Goal: Task Accomplishment & Management: Use online tool/utility

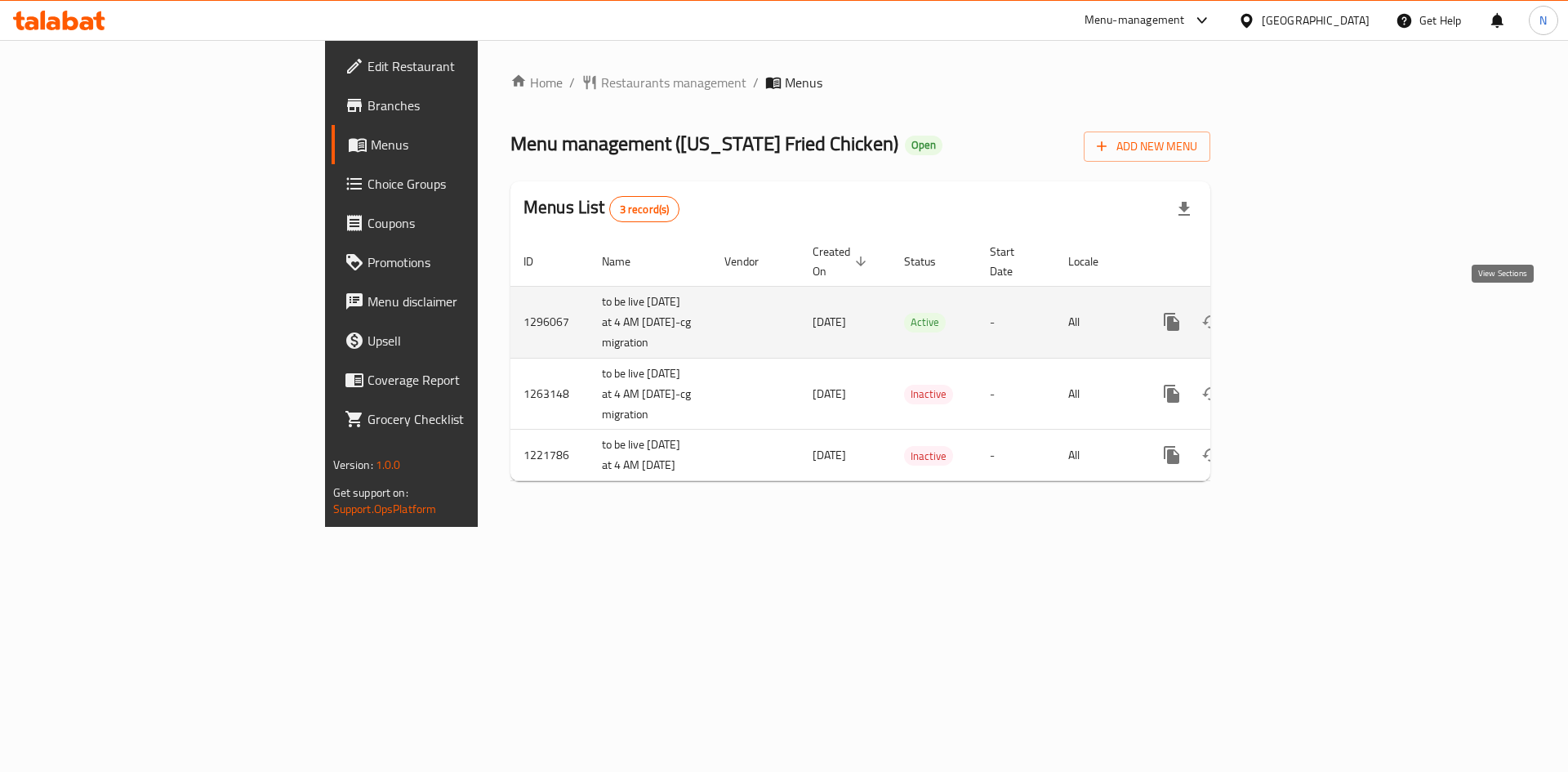
click at [1300, 313] on icon "enhanced table" at bounding box center [1290, 322] width 19 height 19
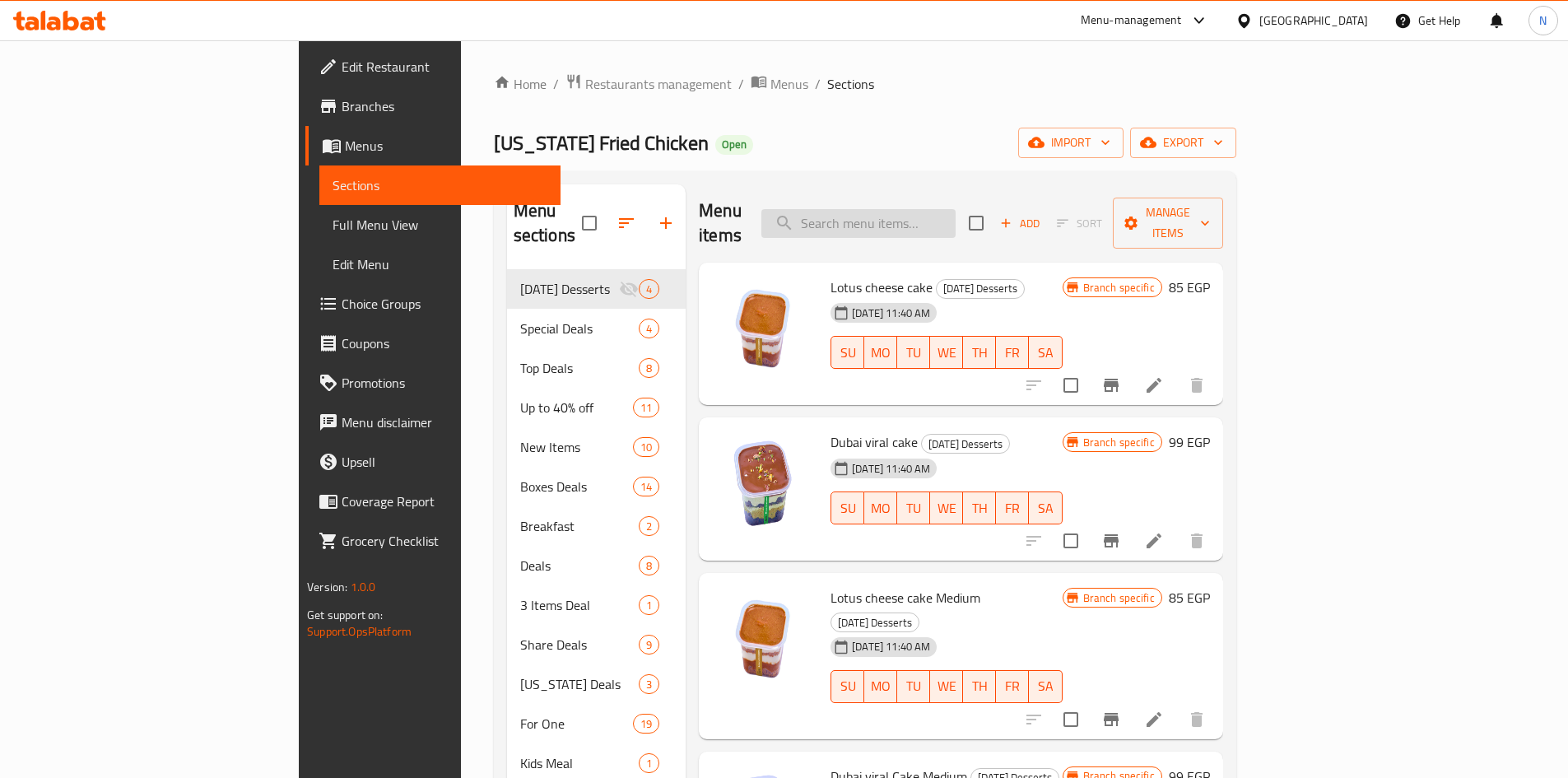
click at [937, 217] on input "search" at bounding box center [858, 223] width 194 height 29
paste input "Krunchy Bucket"
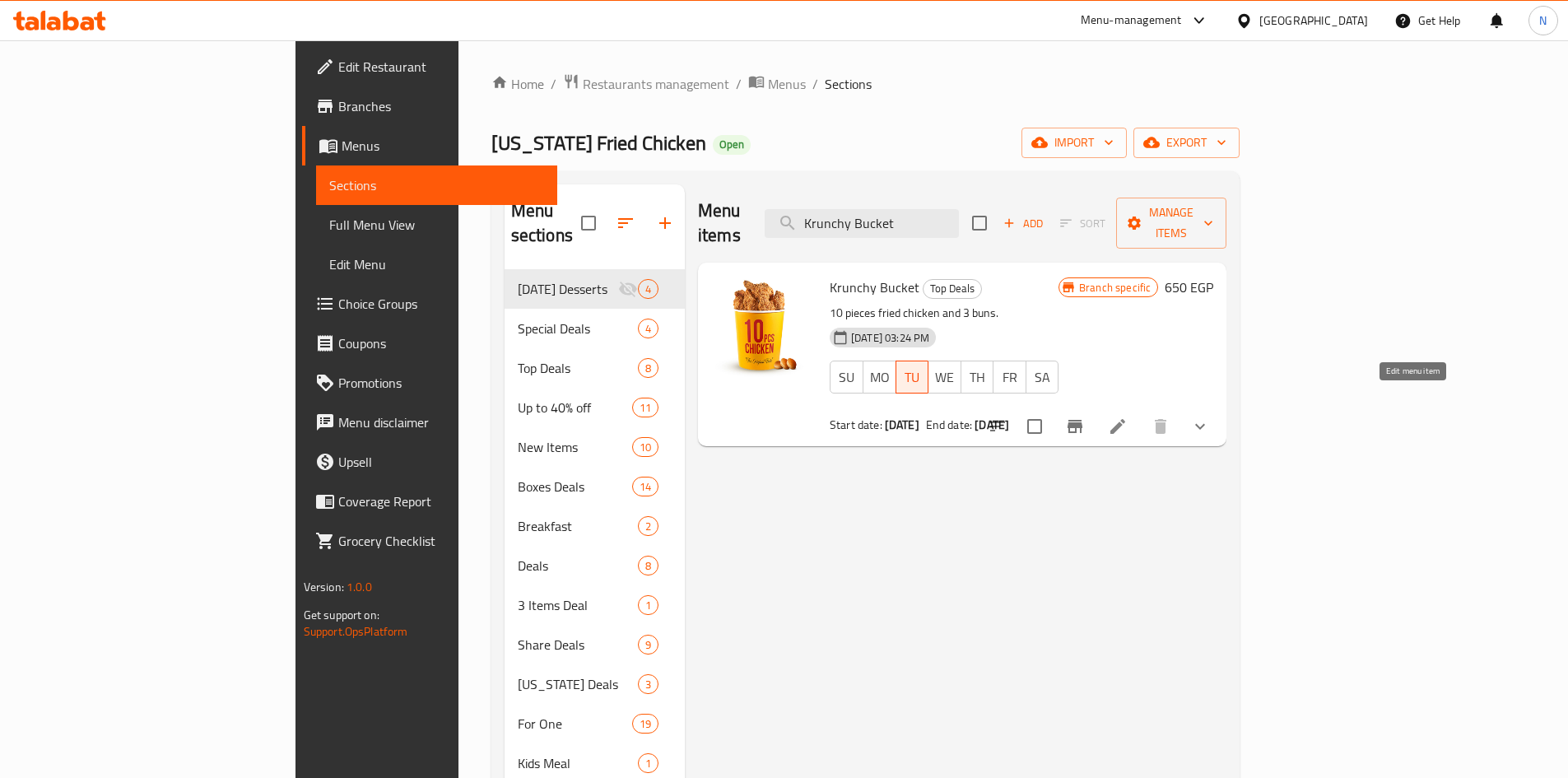
type input "Krunchy Bucket"
click at [1126, 419] on icon at bounding box center [1118, 426] width 15 height 15
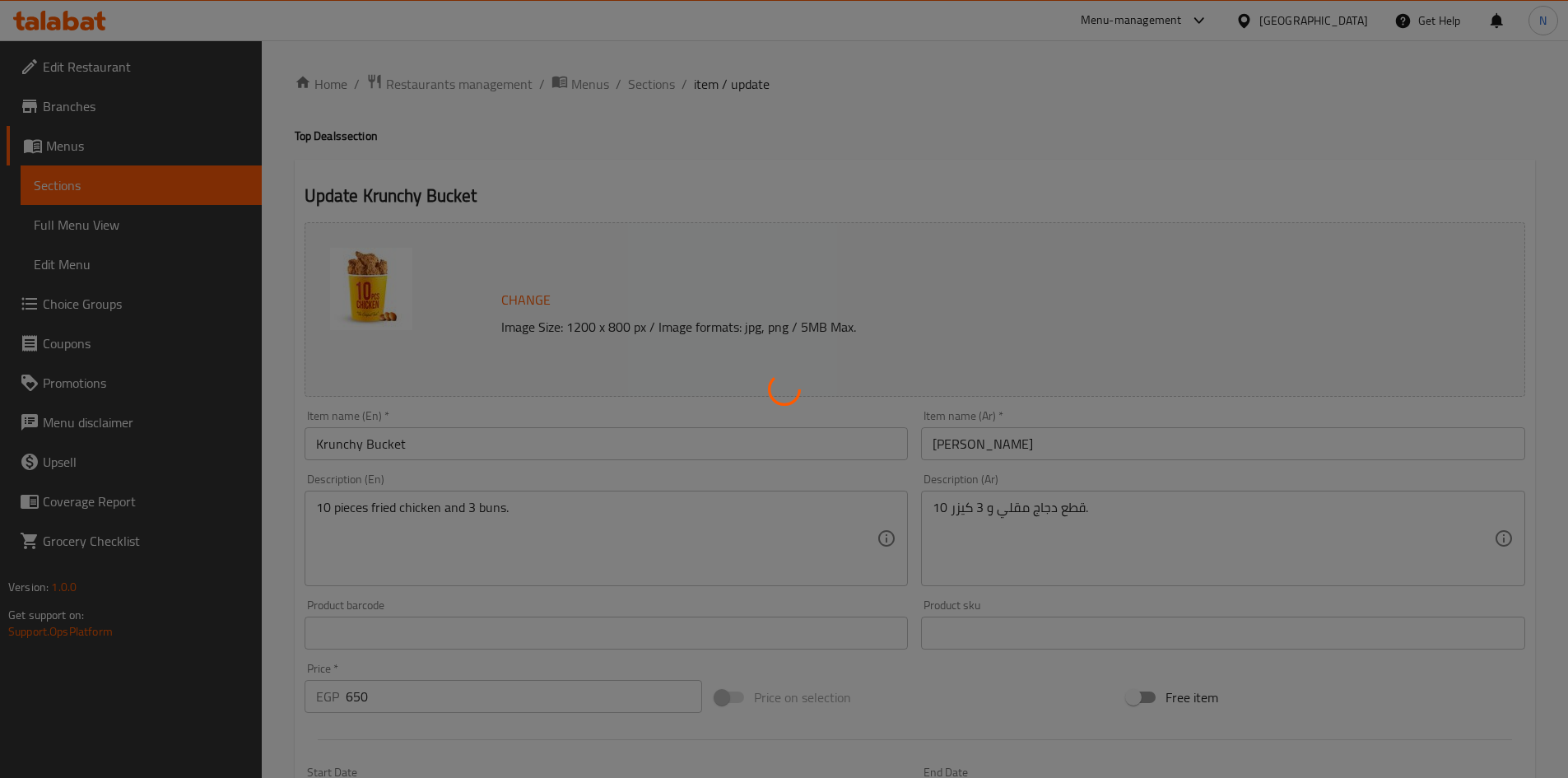
type input "اختايرك للطعم"
type input "1"
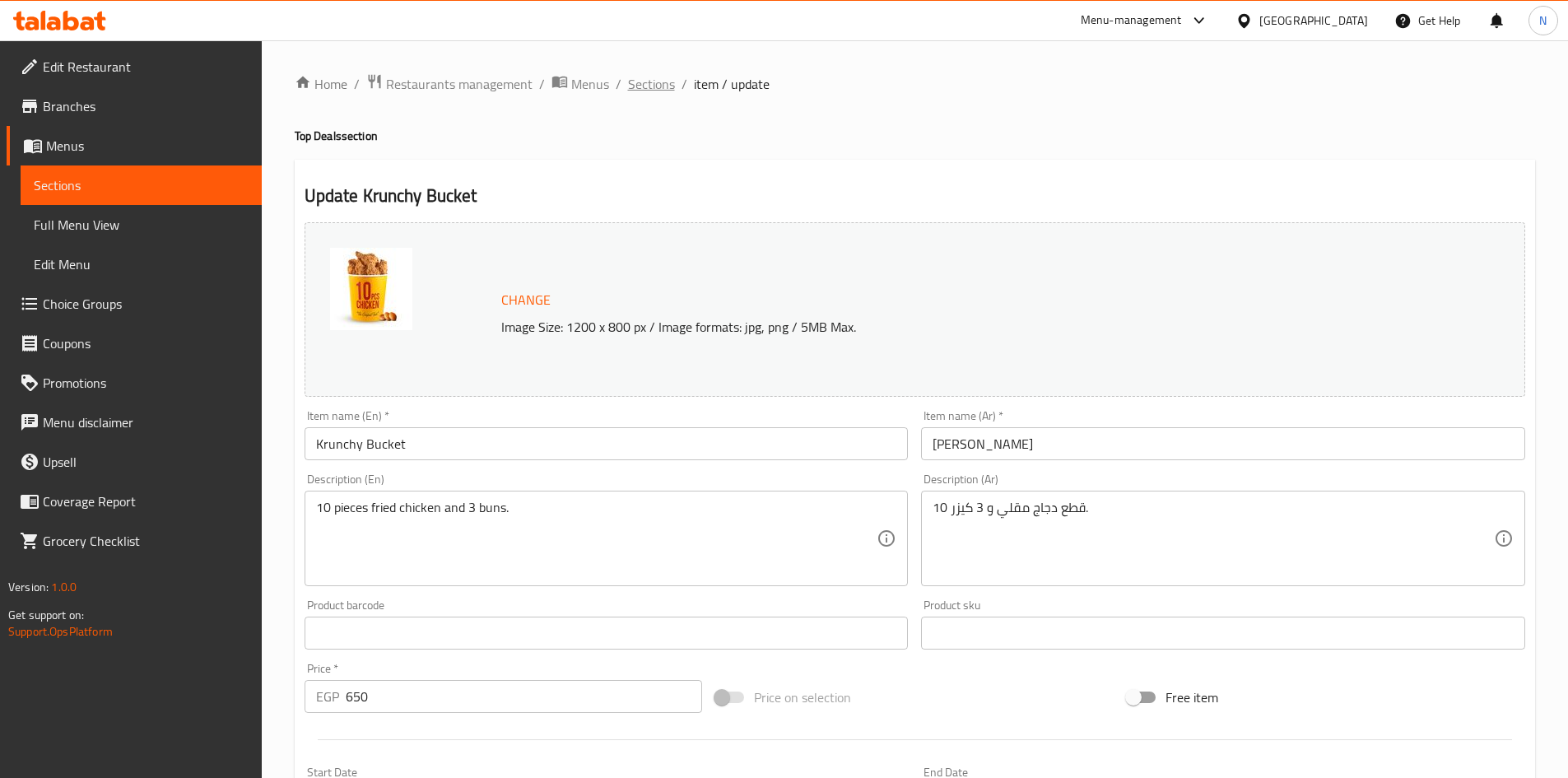
click at [645, 78] on span "Sections" at bounding box center [651, 84] width 47 height 19
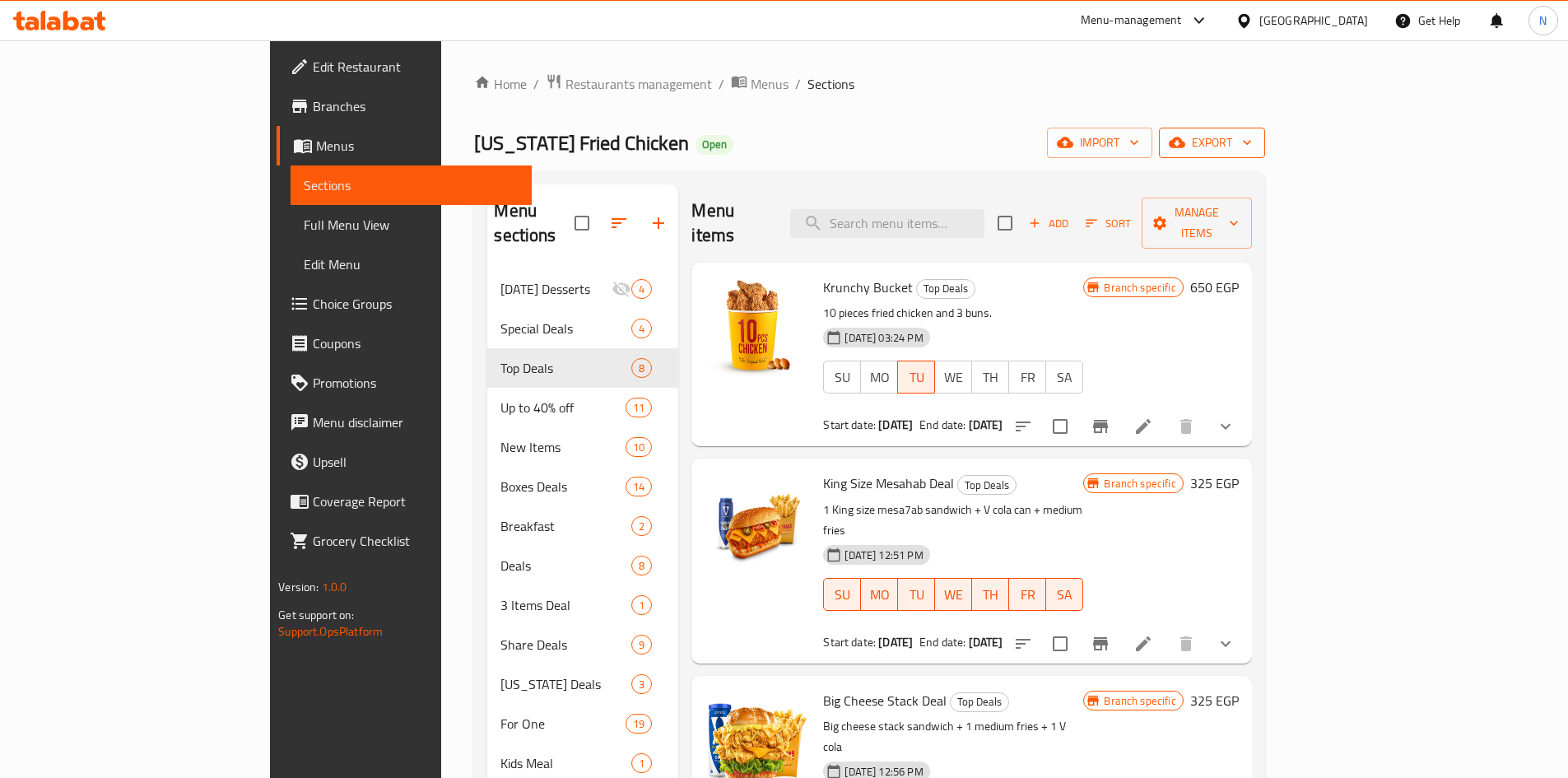
click at [1252, 144] on span "export" at bounding box center [1212, 142] width 80 height 20
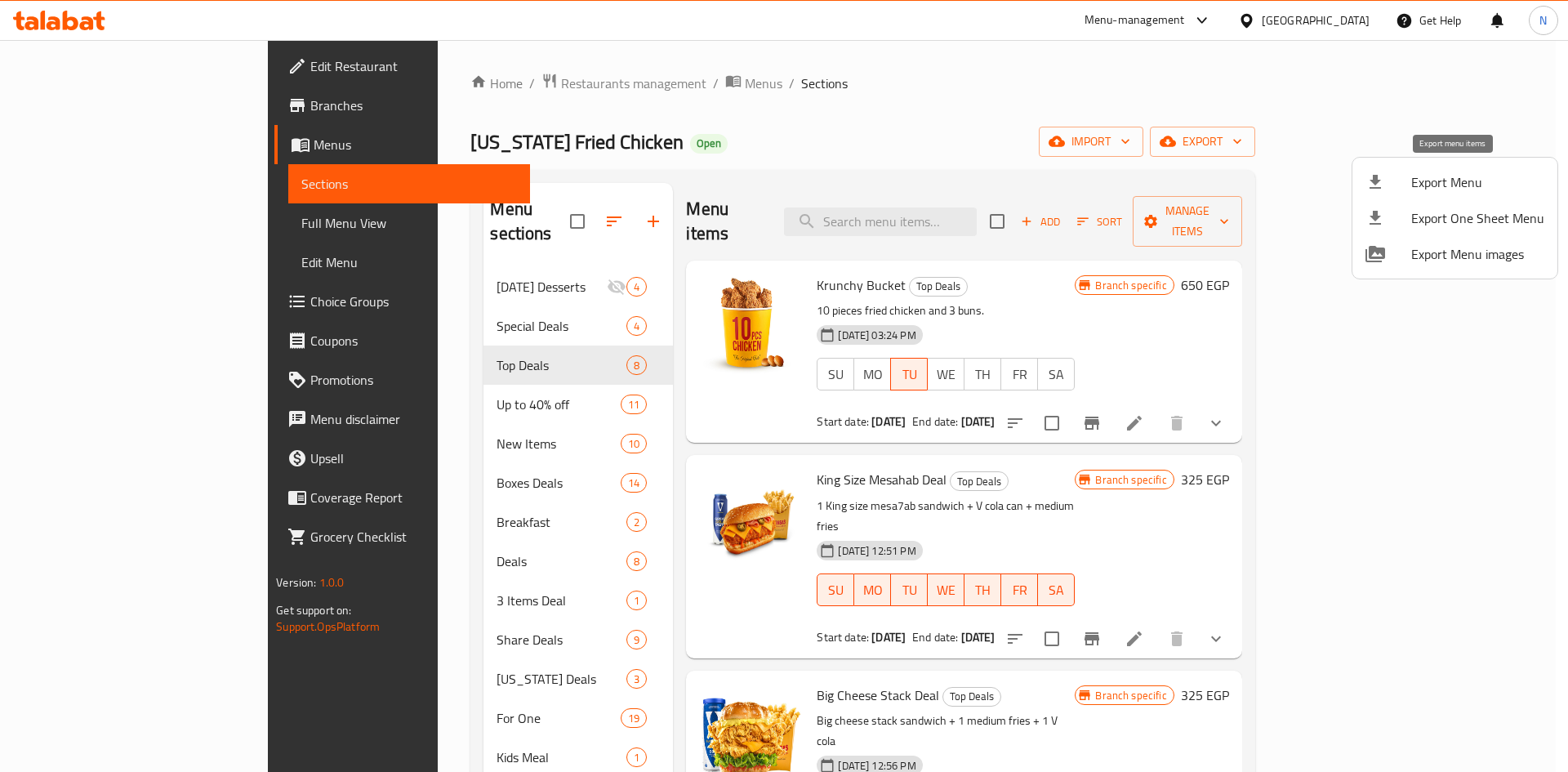
click at [1457, 192] on span "Export Menu" at bounding box center [1478, 182] width 133 height 19
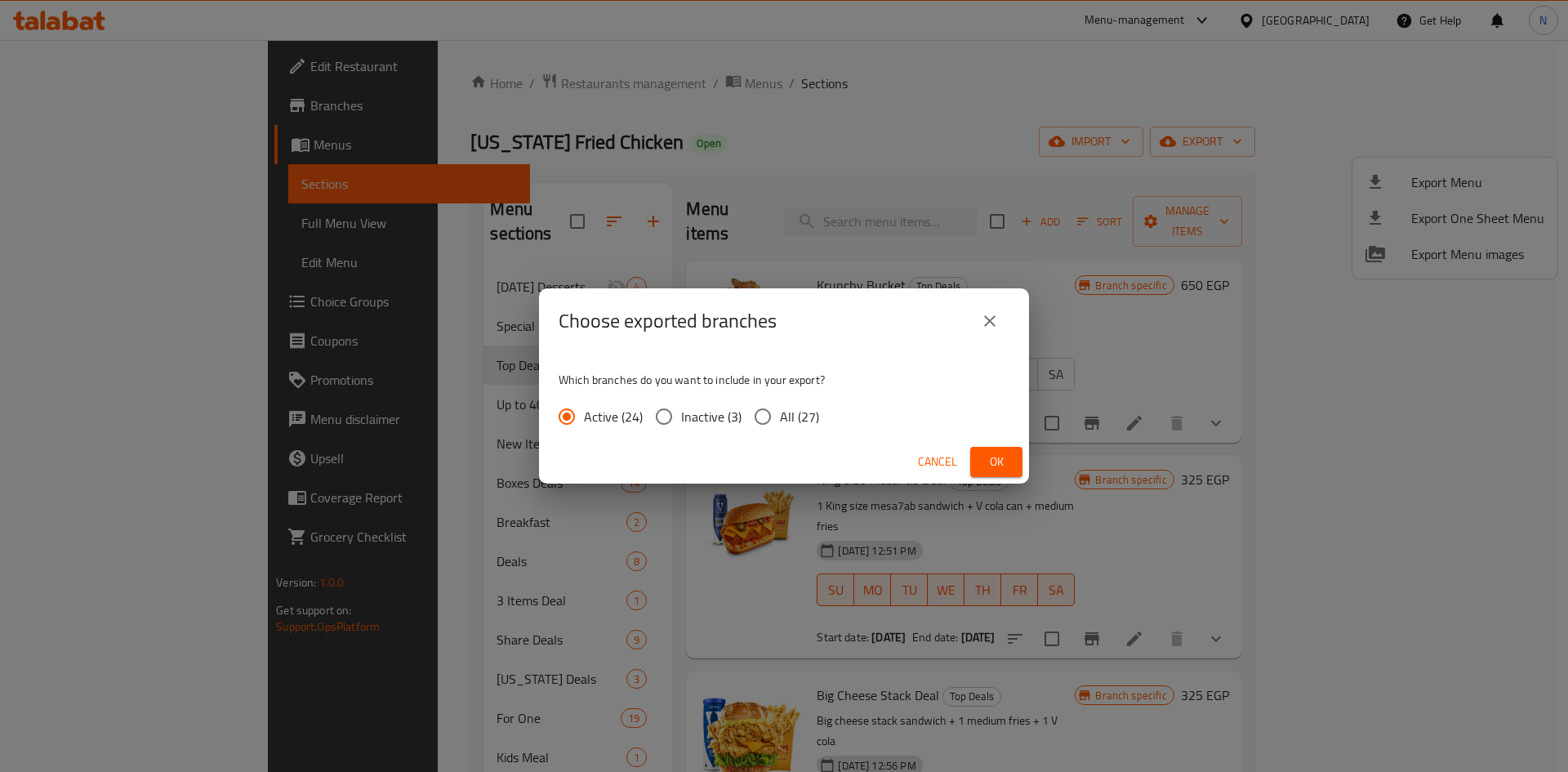
click at [801, 407] on span "All (27)" at bounding box center [799, 416] width 39 height 19
click at [780, 407] on input "All (27)" at bounding box center [763, 416] width 34 height 34
radio input "true"
click at [999, 460] on span "Ok" at bounding box center [997, 462] width 26 height 20
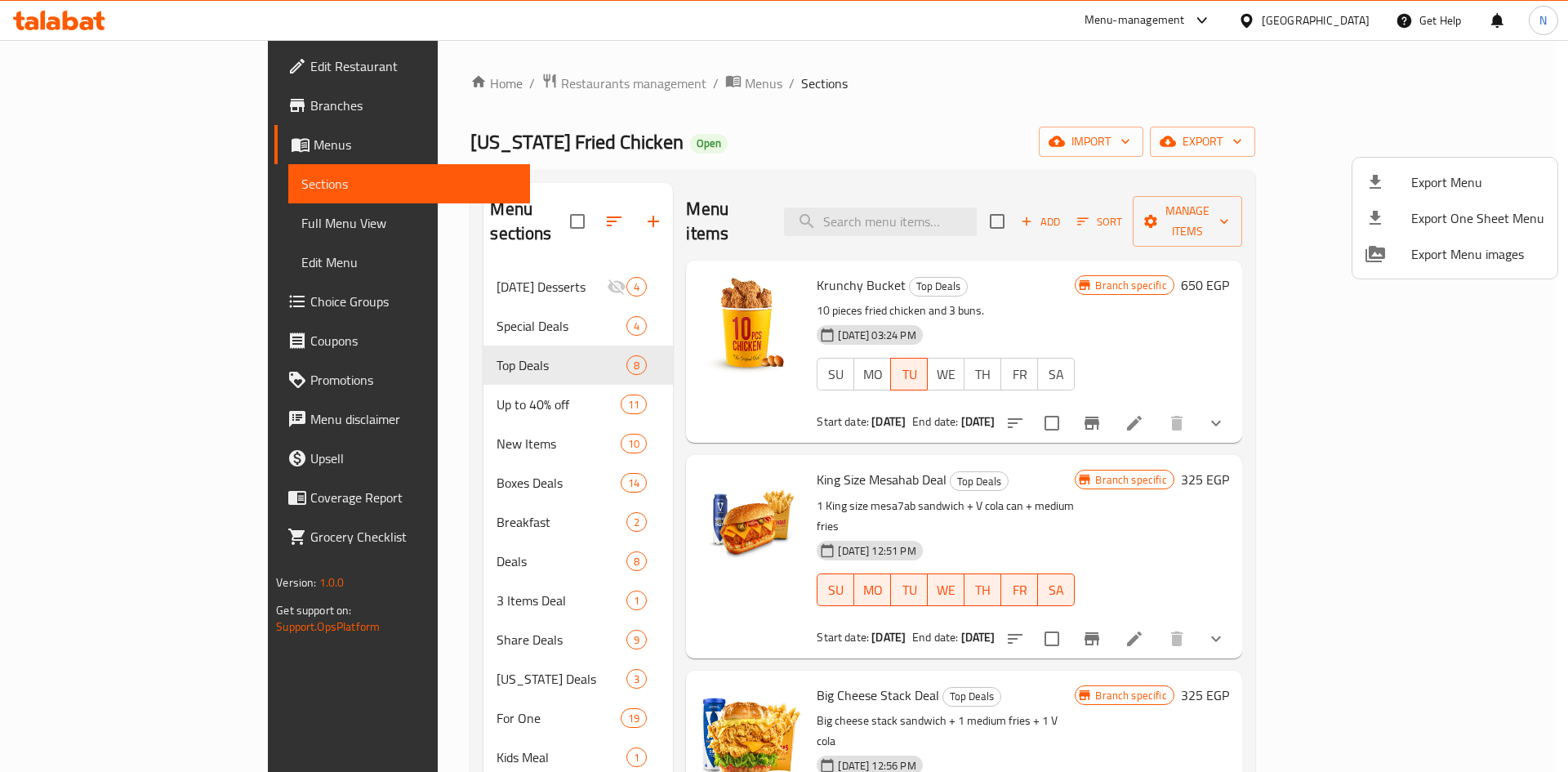
click at [411, 88] on div at bounding box center [784, 386] width 1568 height 772
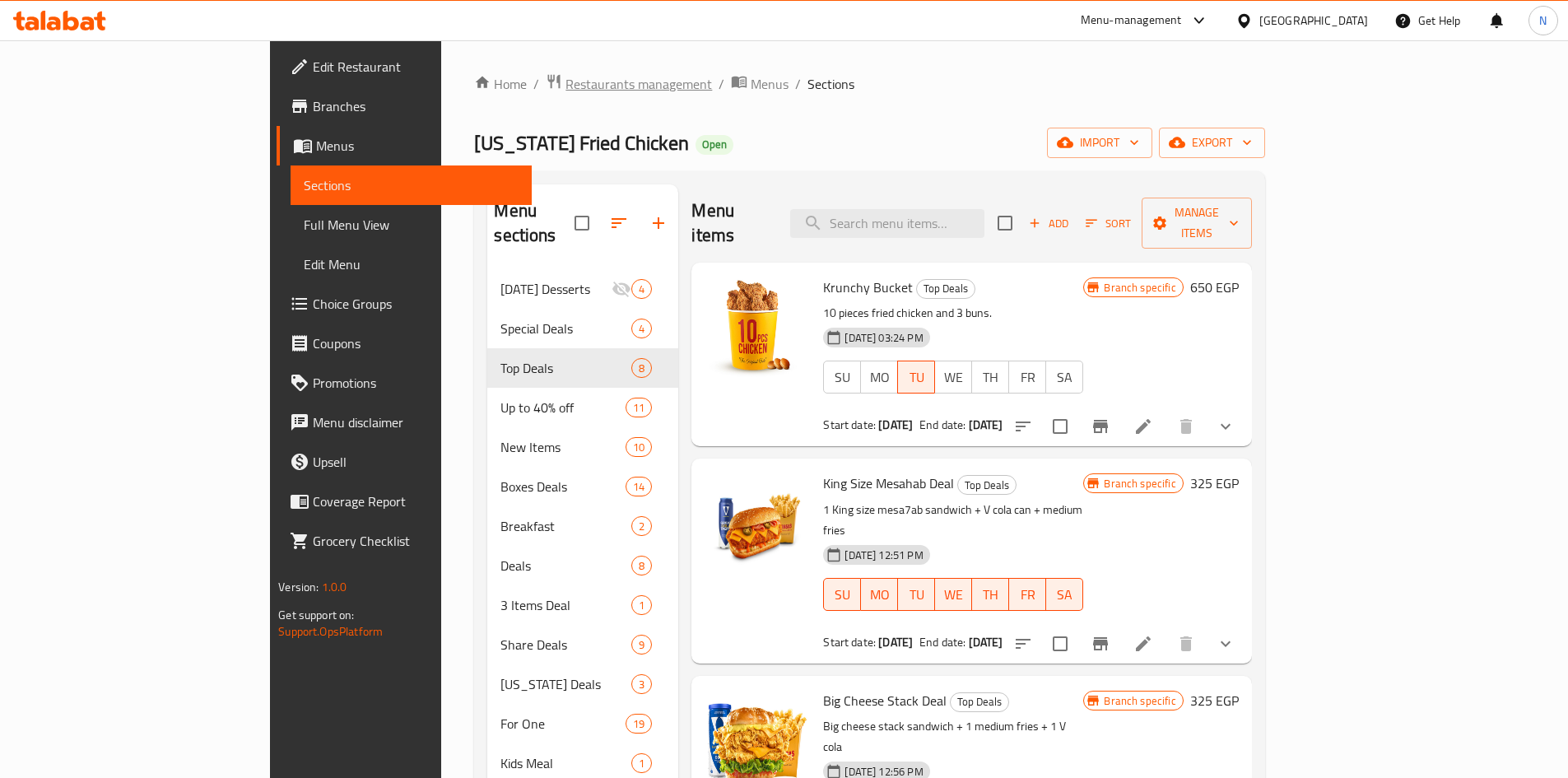
click at [566, 89] on span "Restaurants management" at bounding box center [639, 84] width 146 height 19
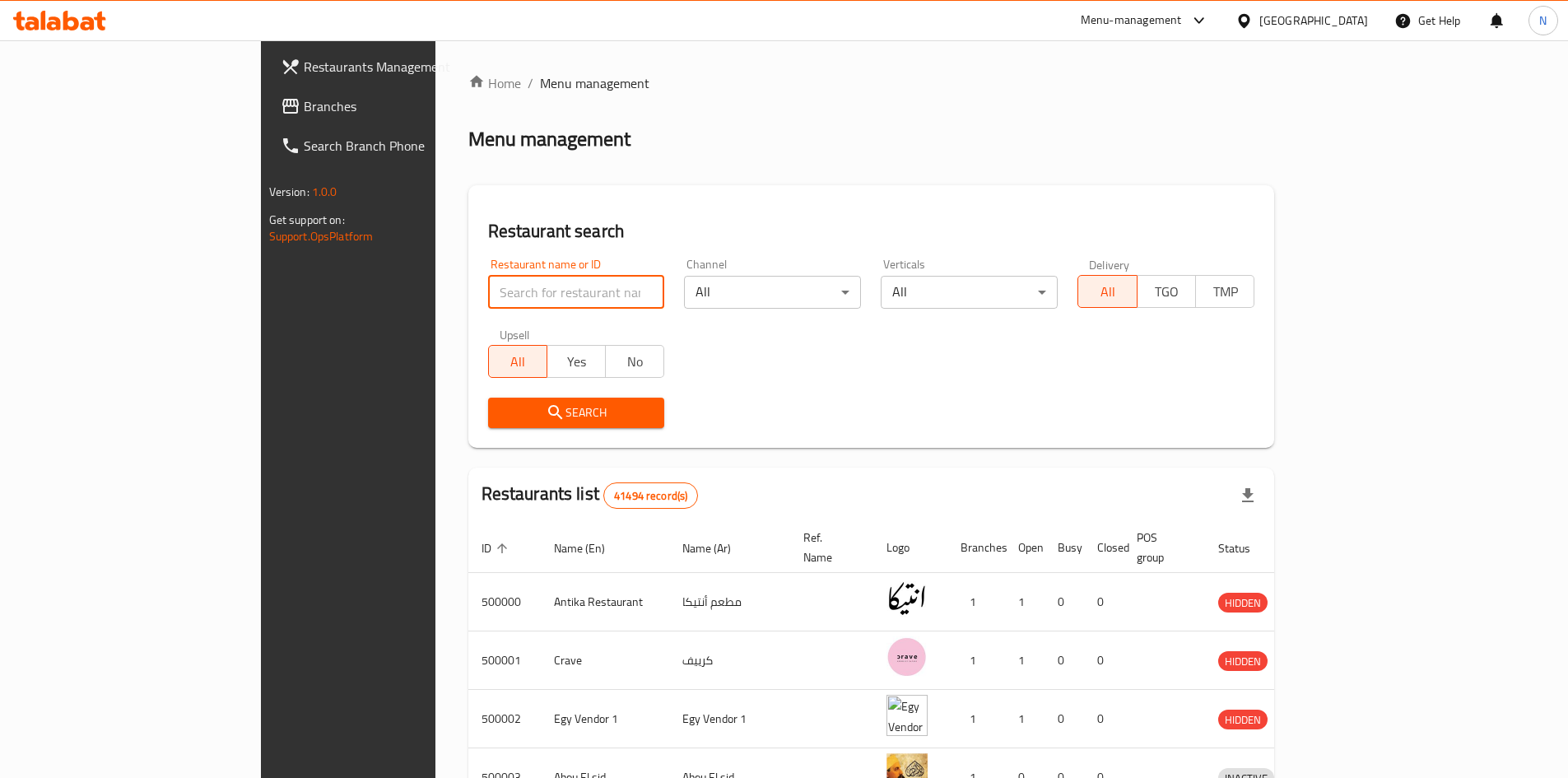
click at [537, 276] on input "search" at bounding box center [576, 292] width 177 height 33
paste input "682020"
type input "682020"
click button "Search" at bounding box center [576, 412] width 177 height 31
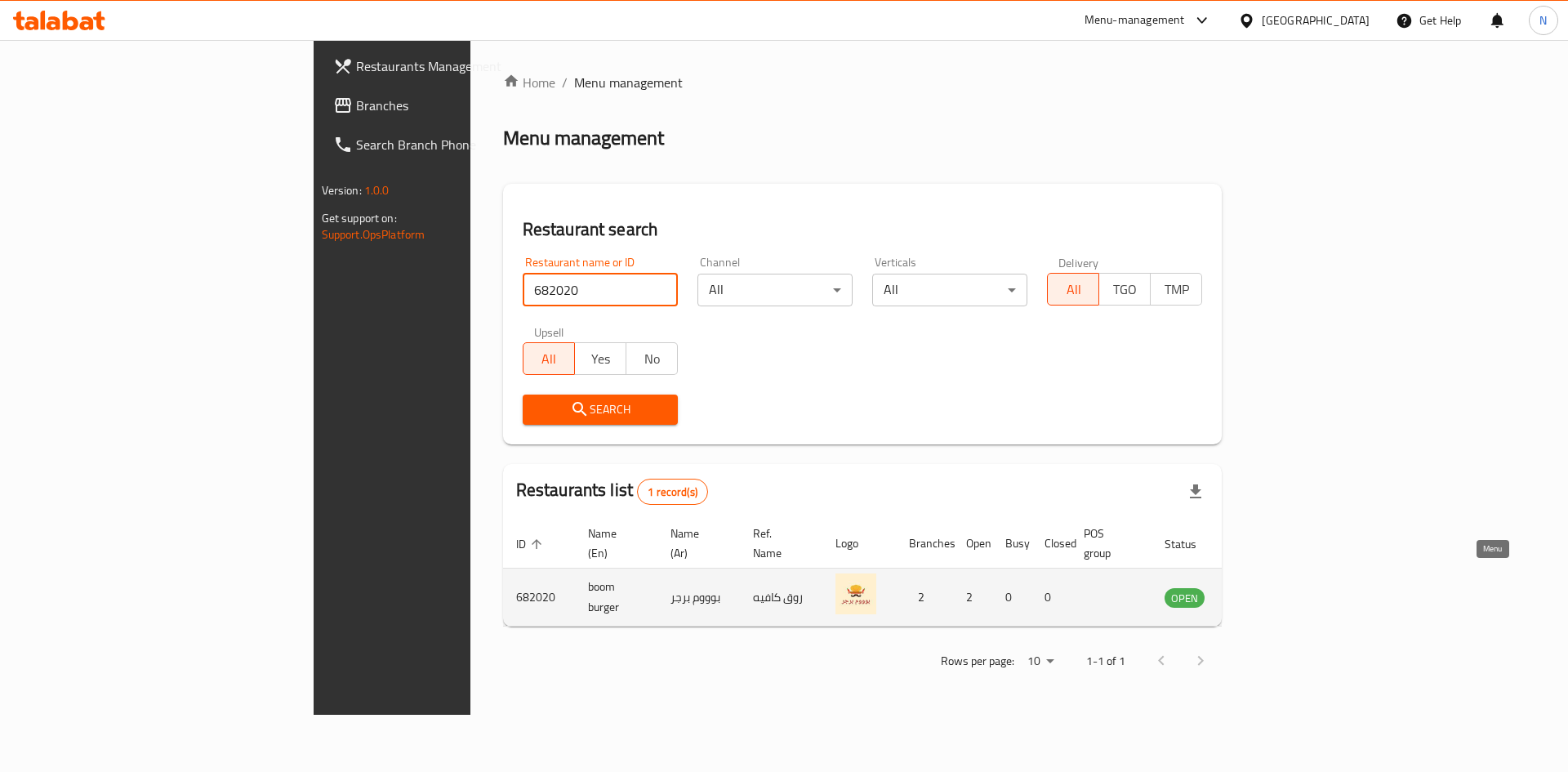
click at [1270, 588] on icon "enhanced table" at bounding box center [1260, 597] width 19 height 19
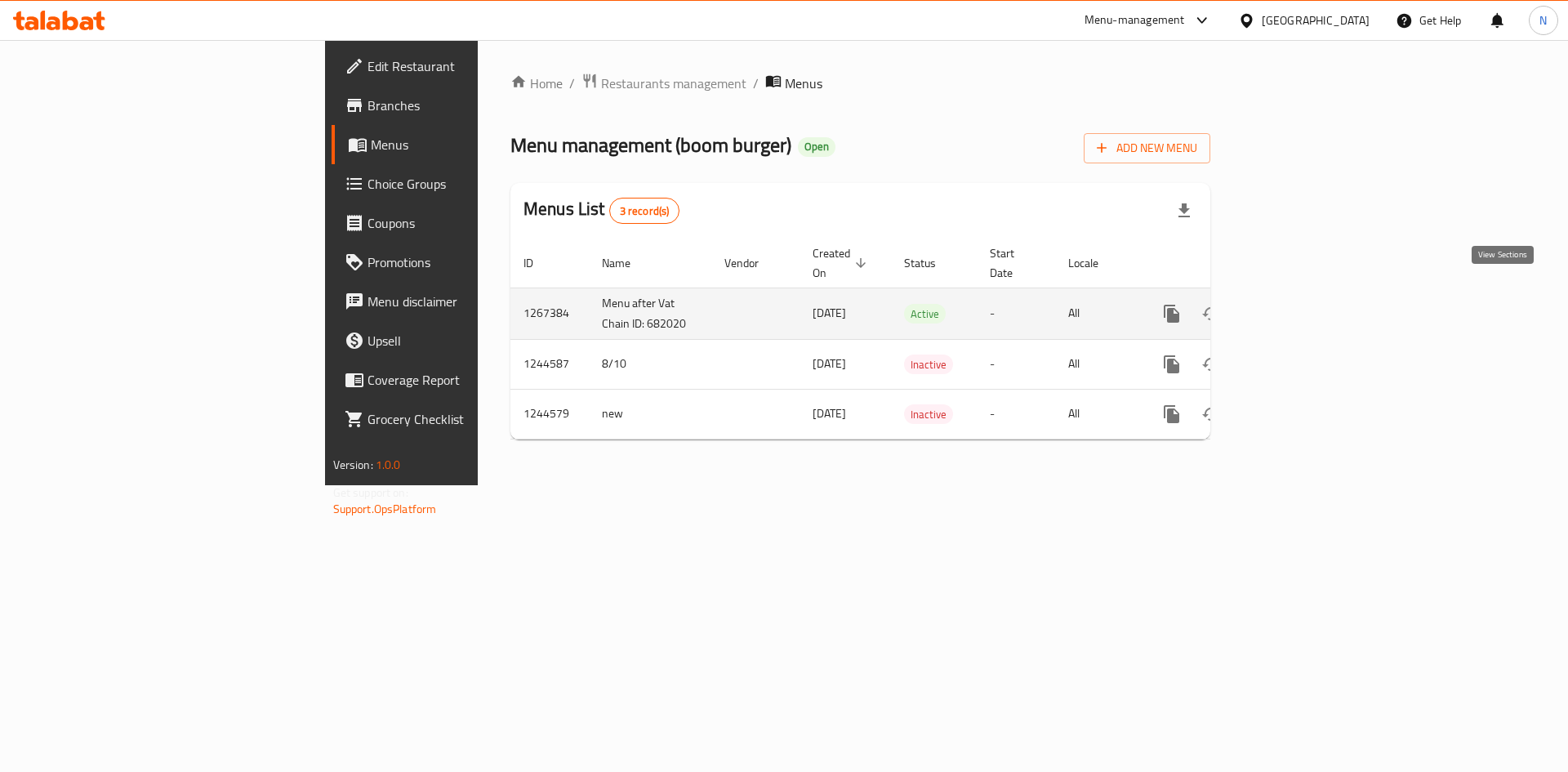
click at [1309, 294] on link "enhanced table" at bounding box center [1289, 313] width 39 height 39
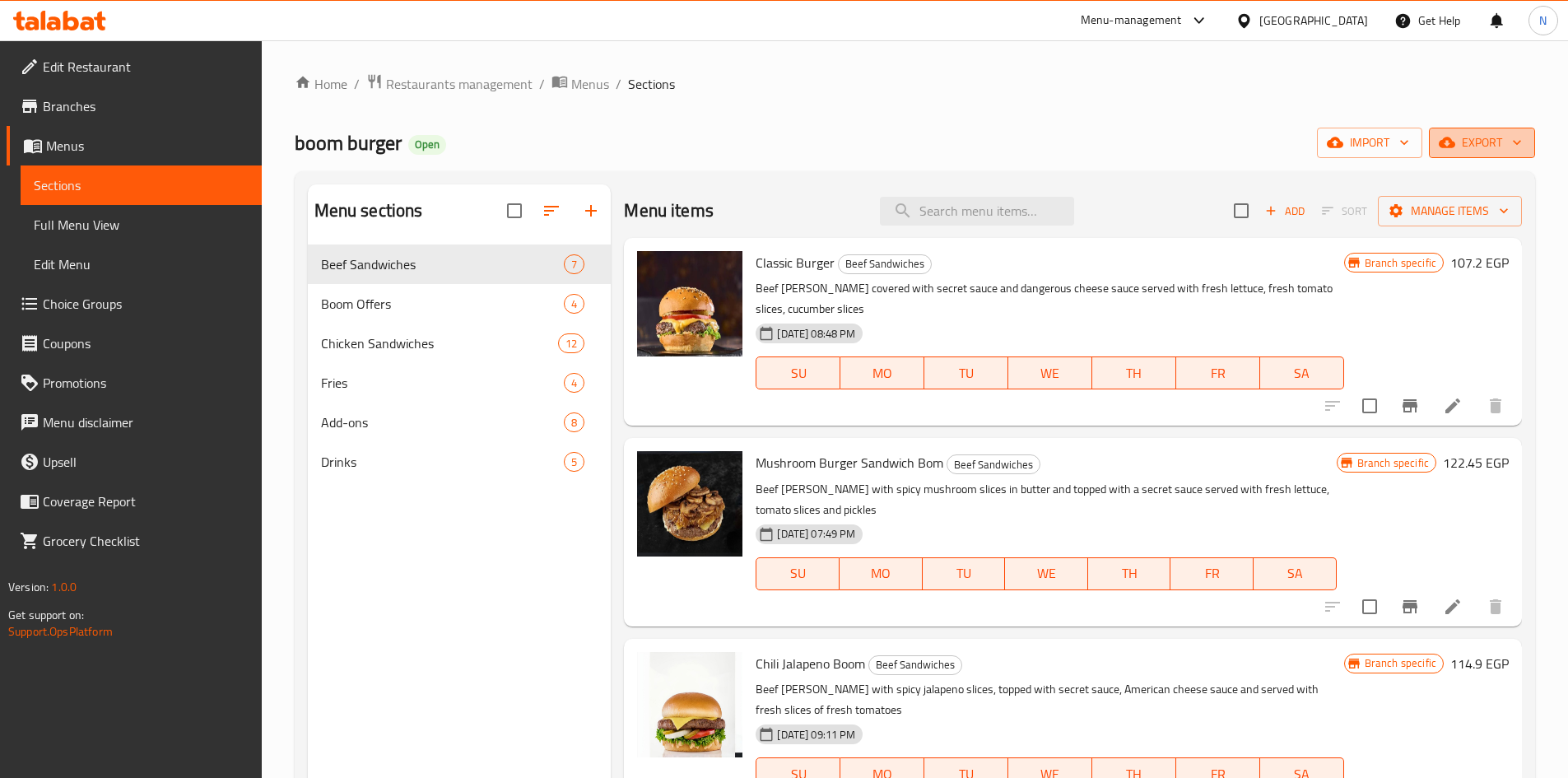
click at [1502, 140] on span "export" at bounding box center [1482, 142] width 80 height 20
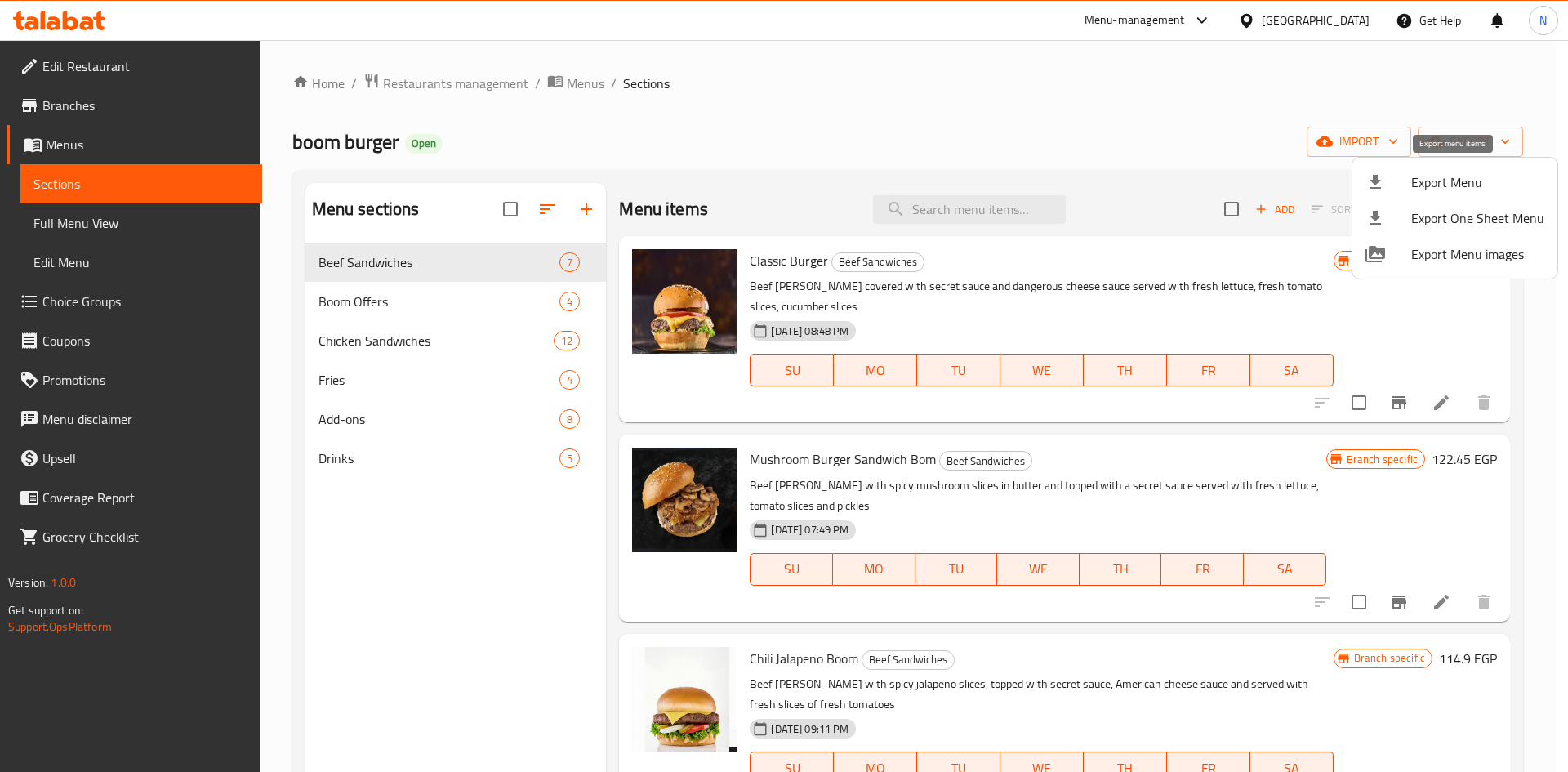
click at [1453, 184] on span "Export Menu" at bounding box center [1478, 182] width 133 height 19
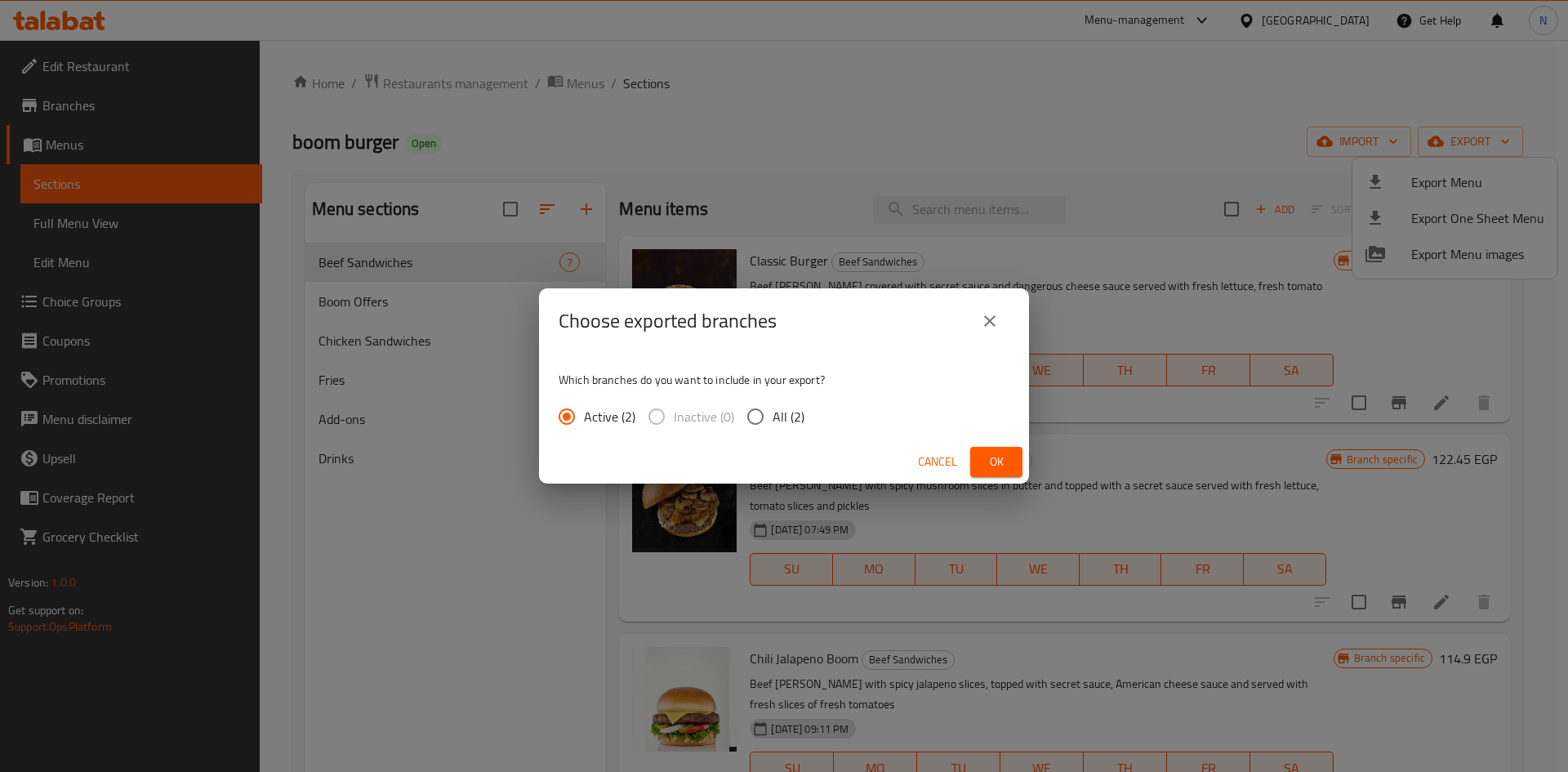
click at [447, 537] on div "Choose exported branches Which branches do you want to include in your export? …" at bounding box center [784, 386] width 1568 height 772
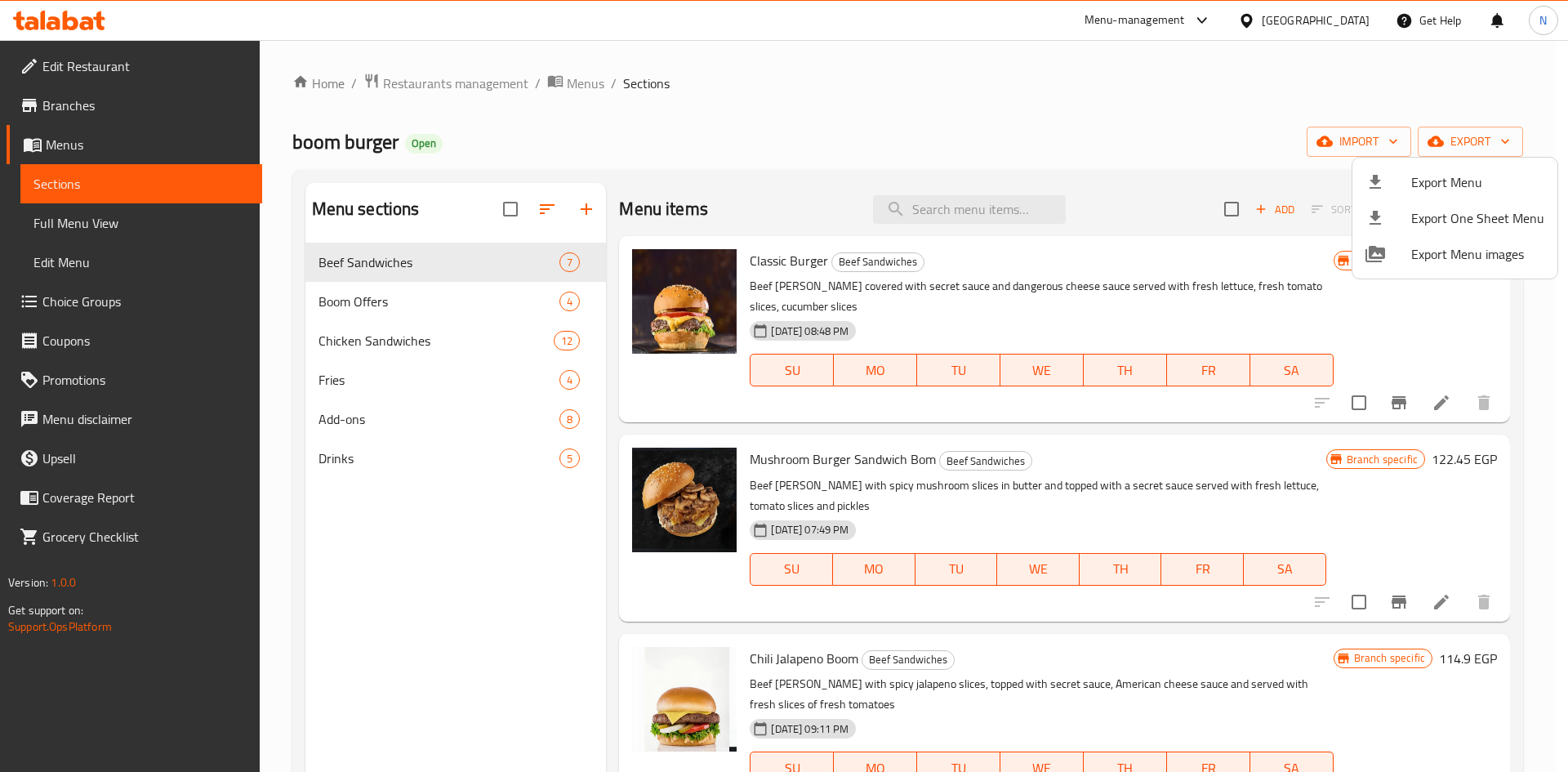
click at [926, 186] on div at bounding box center [784, 386] width 1568 height 772
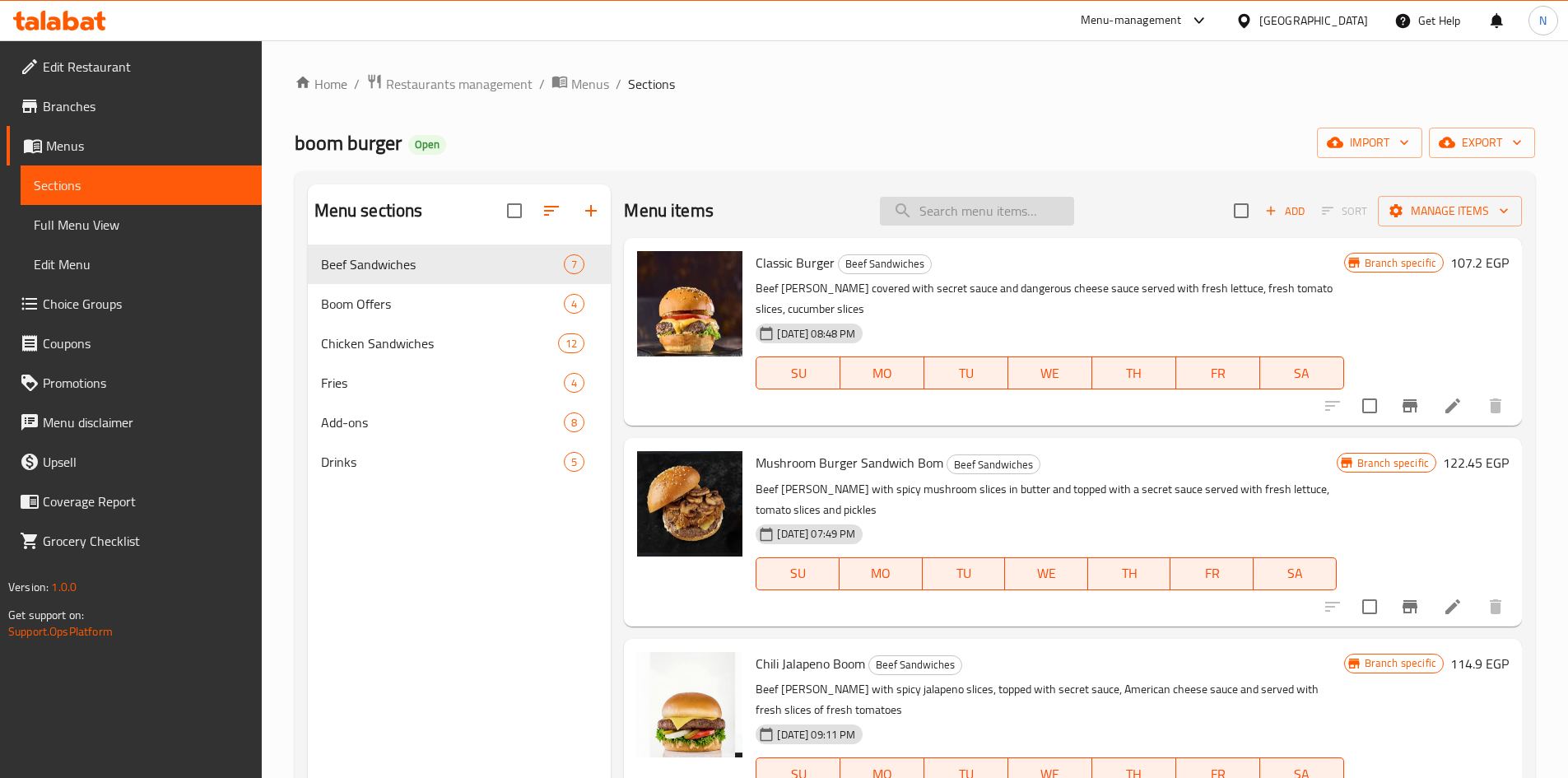
click at [945, 207] on input "search" at bounding box center [977, 211] width 194 height 29
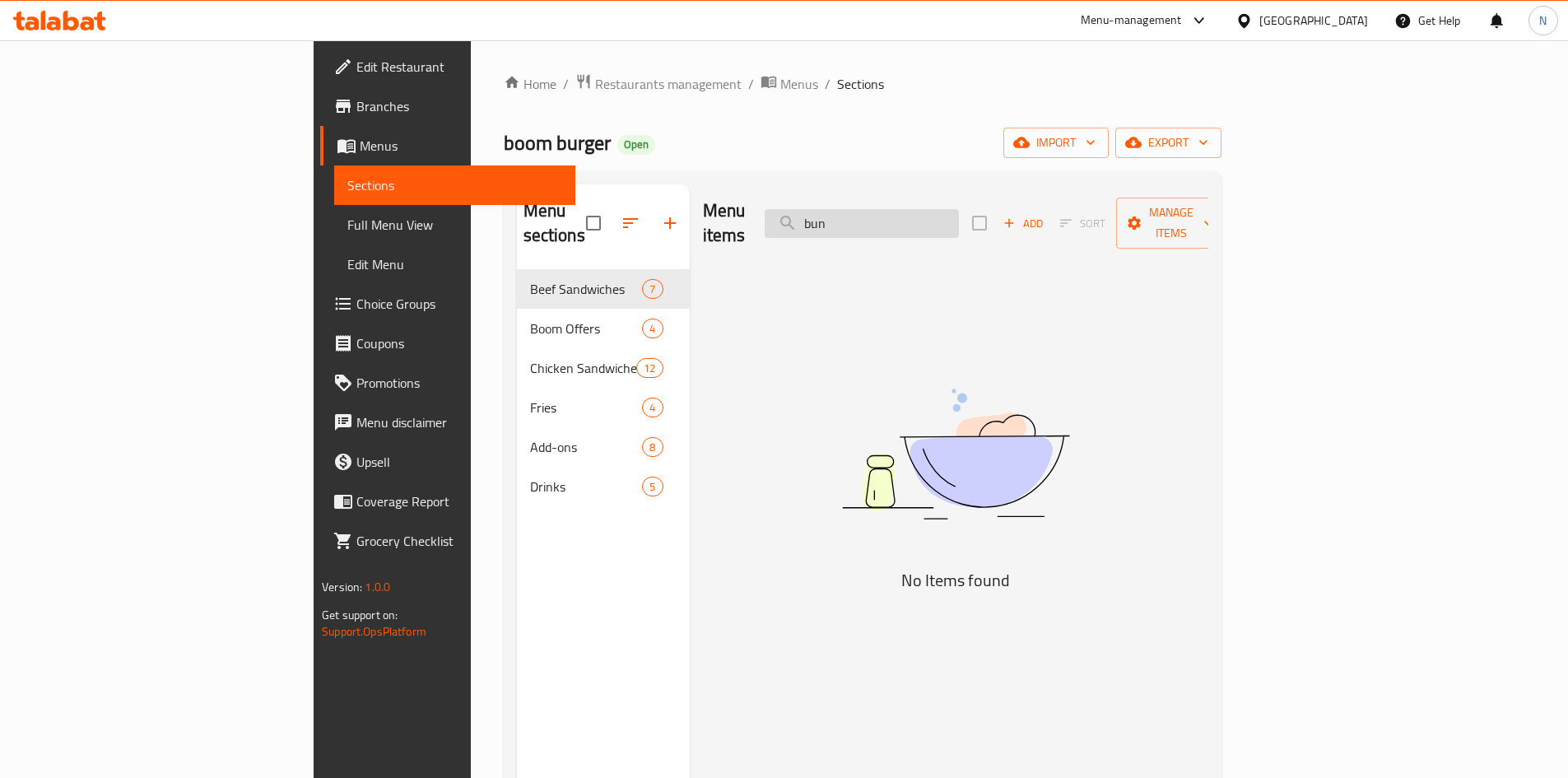
click at [959, 209] on input "bun" at bounding box center [862, 223] width 194 height 29
click at [959, 219] on input "bun" at bounding box center [862, 223] width 194 height 29
paste input "offers"
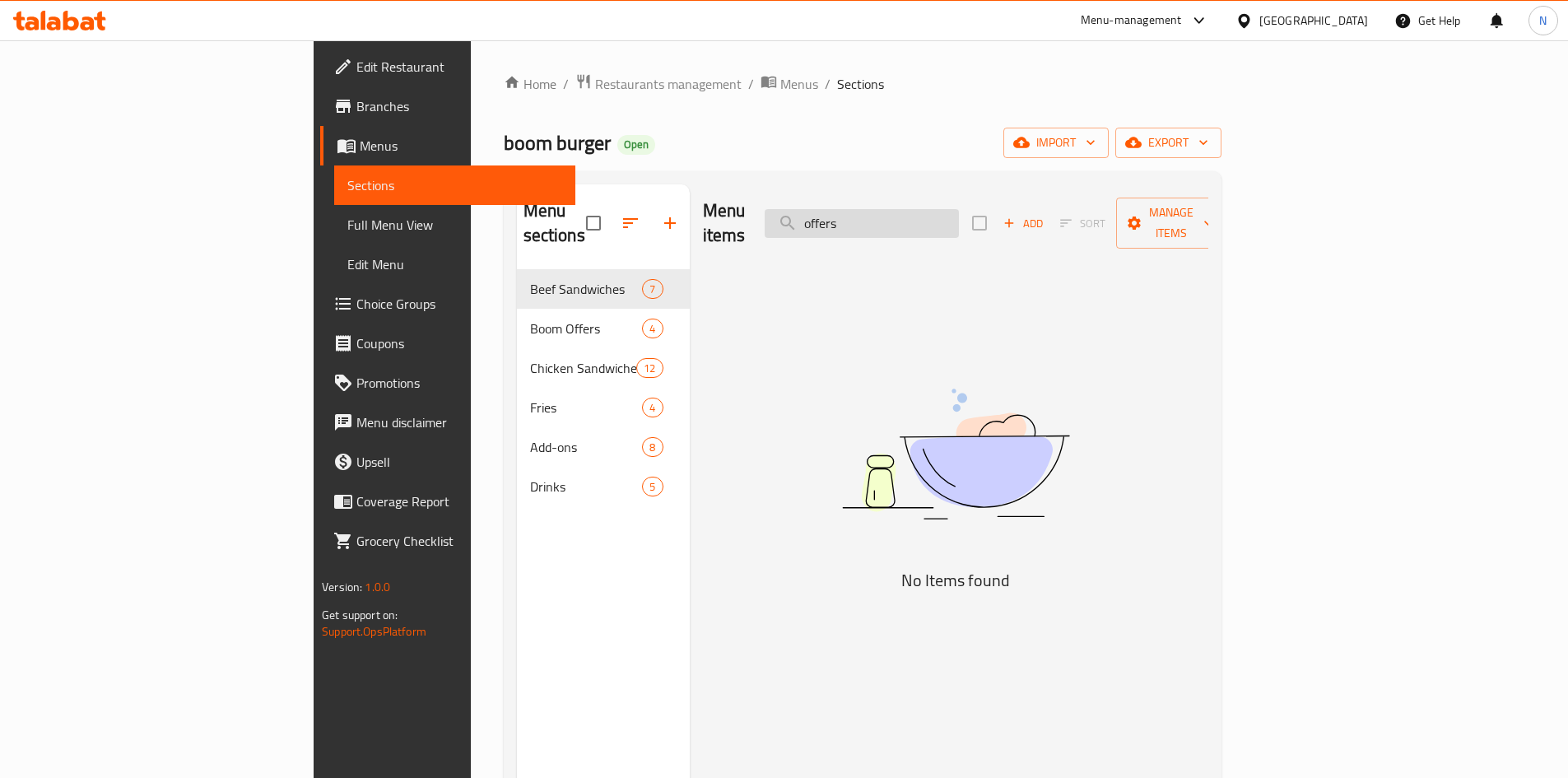
click at [939, 212] on input "offers" at bounding box center [862, 223] width 194 height 29
paste input "bundle"
type input "bundles"
click at [901, 345] on img at bounding box center [955, 454] width 412 height 219
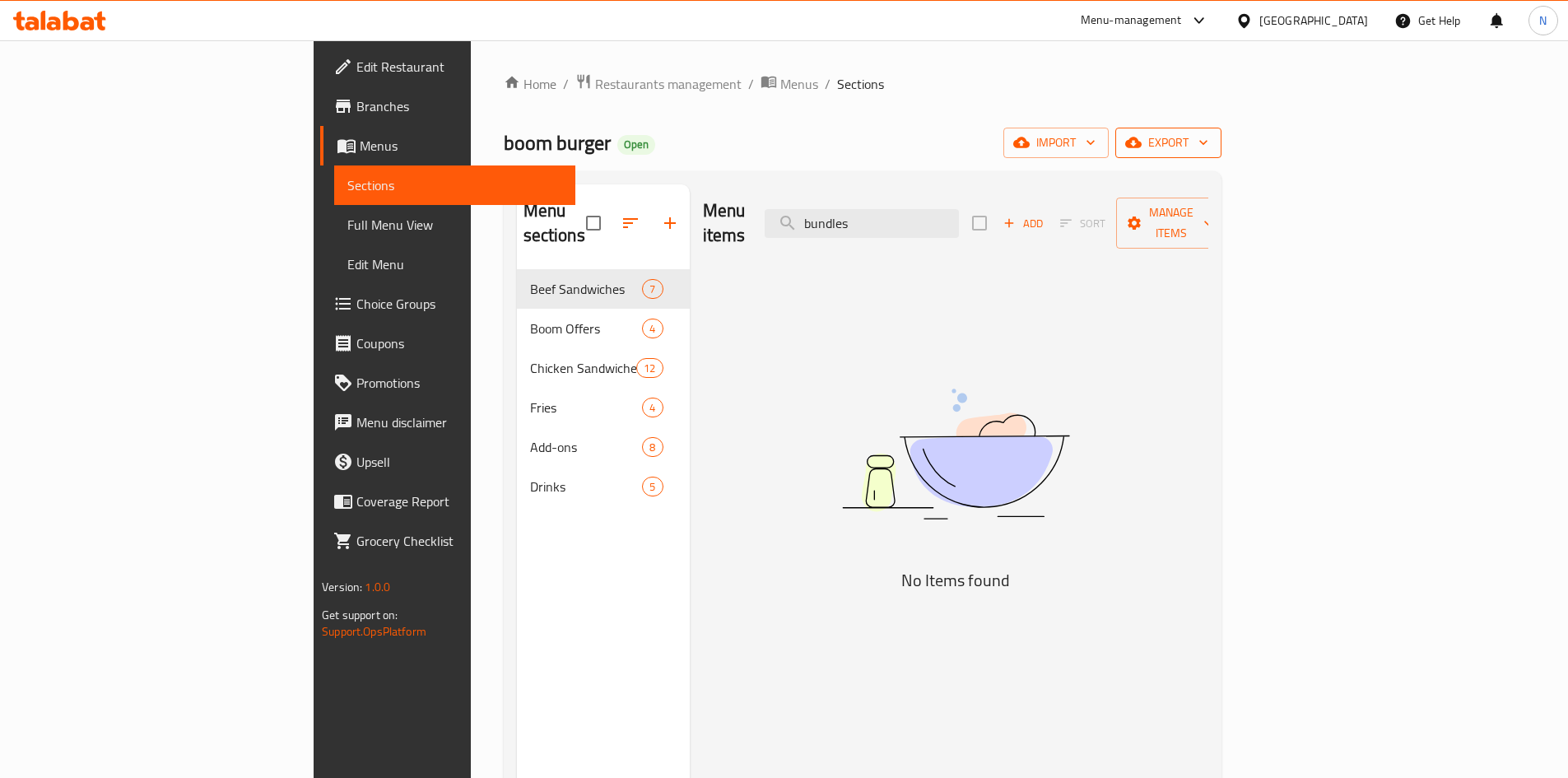
click at [1208, 152] on span "export" at bounding box center [1169, 142] width 80 height 20
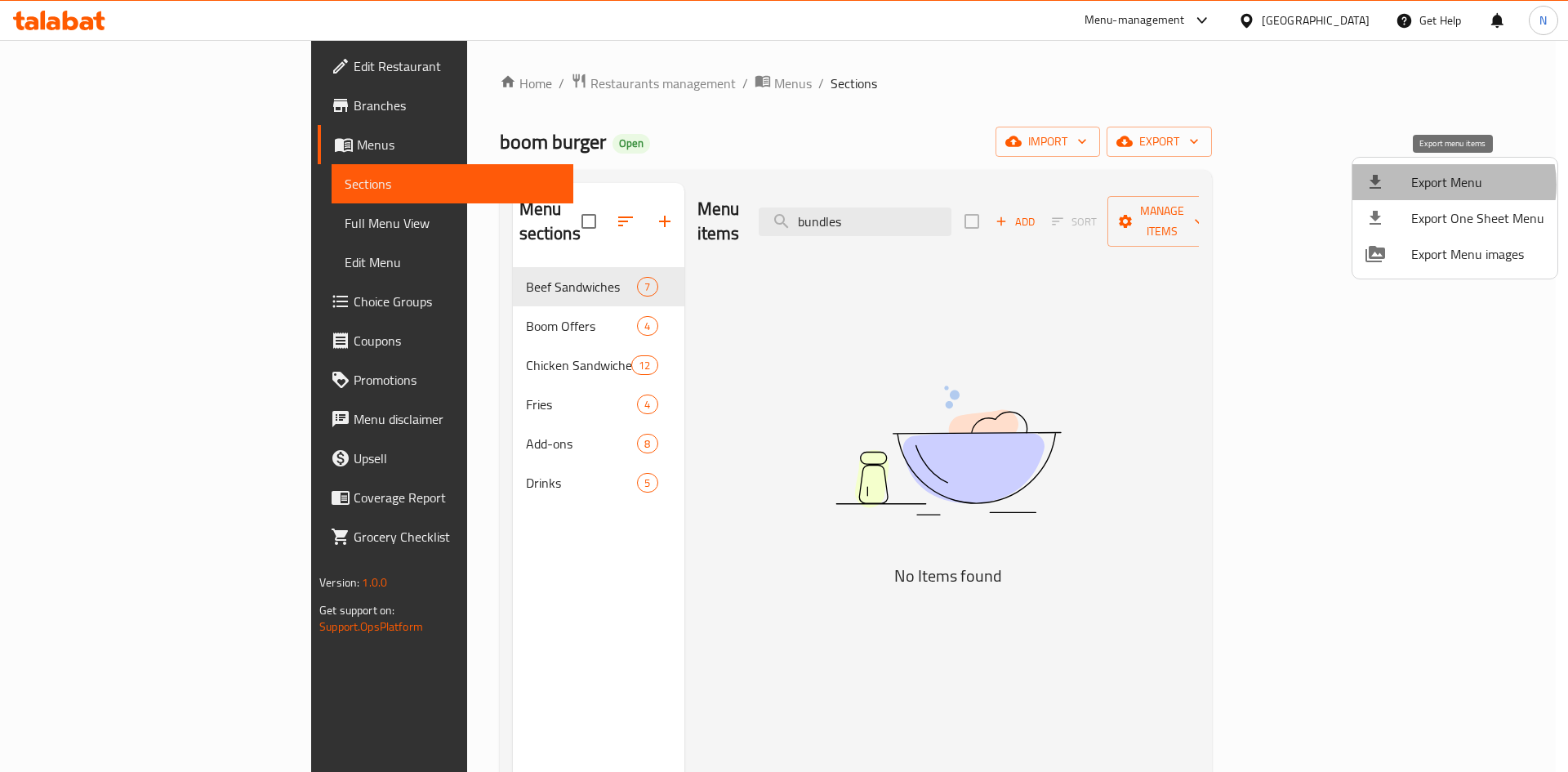
click at [1445, 184] on span "Export Menu" at bounding box center [1478, 182] width 133 height 19
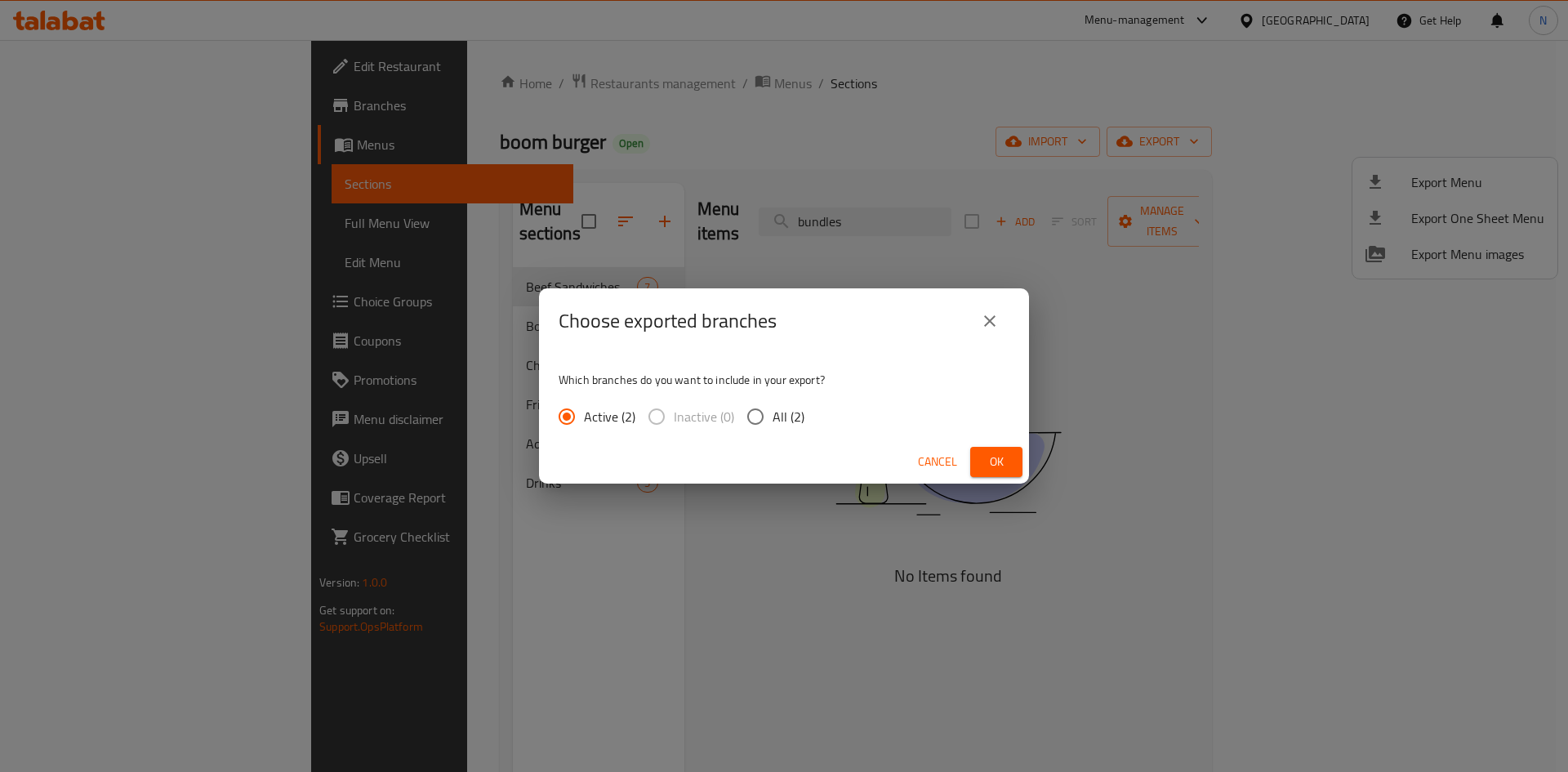
click at [768, 404] on input "All (2)" at bounding box center [755, 416] width 34 height 34
radio input "true"
click at [983, 452] on button "Ok" at bounding box center [997, 462] width 52 height 31
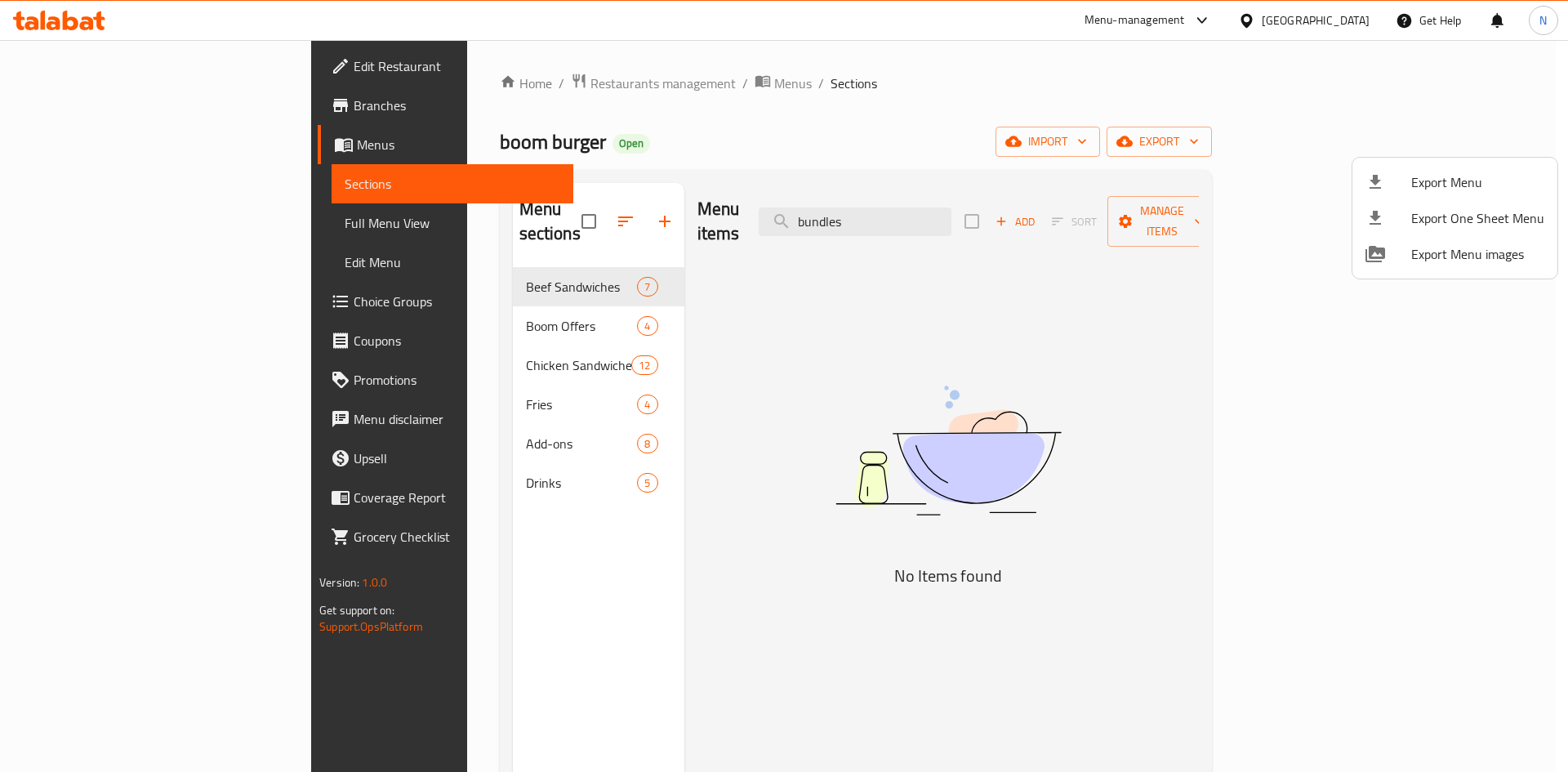
click at [438, 379] on div at bounding box center [784, 386] width 1568 height 772
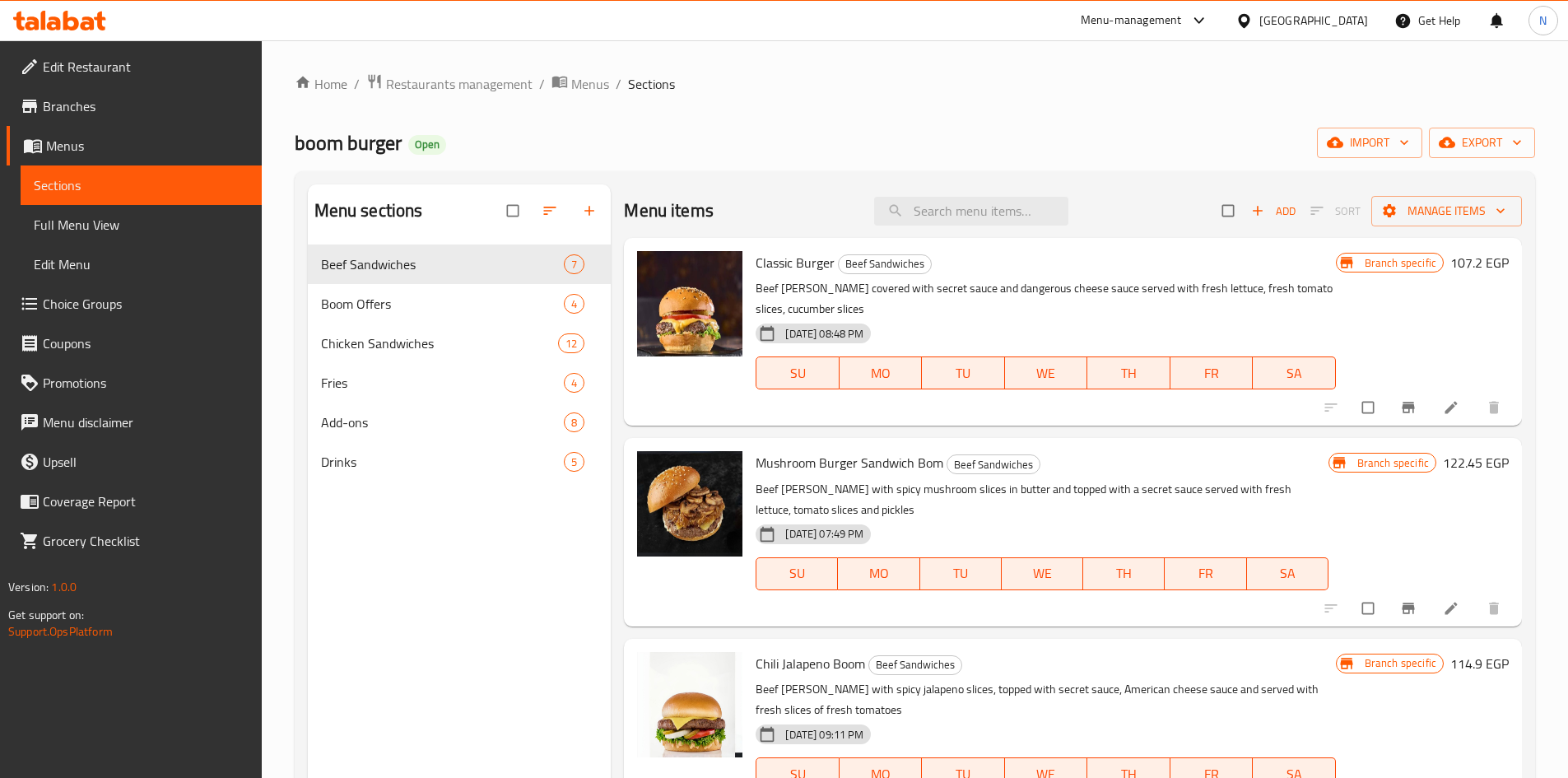
click at [88, 113] on span "Branches" at bounding box center [146, 106] width 206 height 19
